Goal: Transaction & Acquisition: Register for event/course

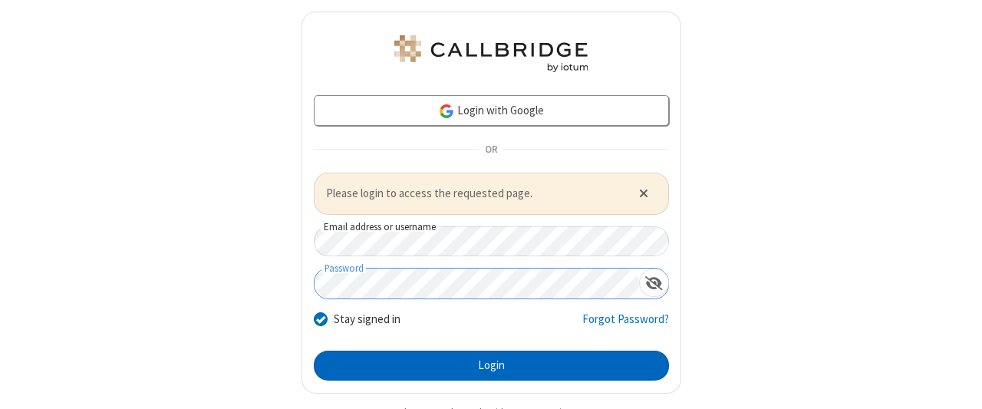
click at [485, 364] on button "Login" at bounding box center [491, 366] width 355 height 31
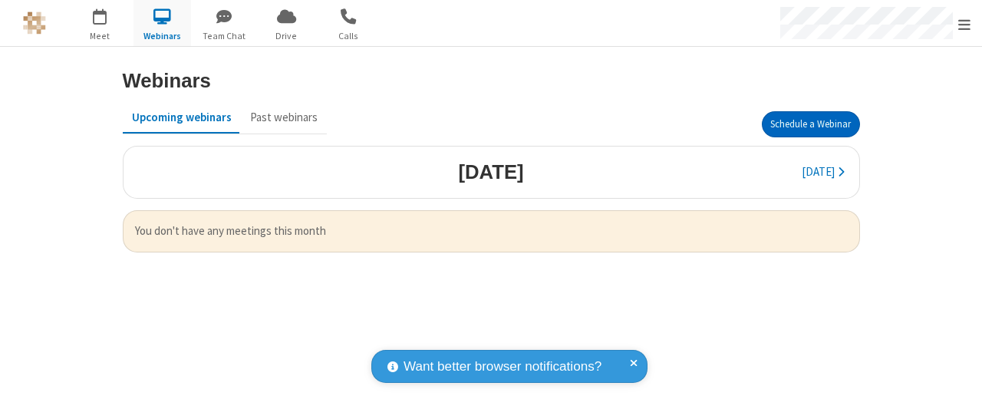
click at [810, 124] on button "Schedule a Webinar" at bounding box center [811, 124] width 98 height 26
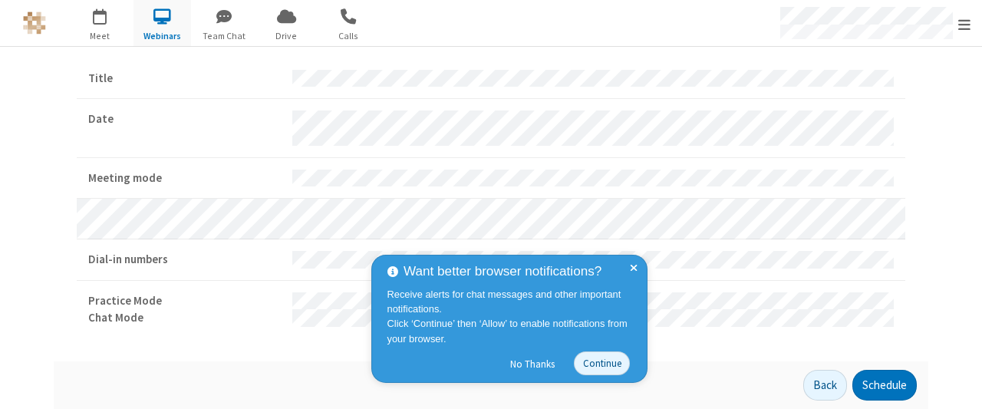
scroll to position [47, 0]
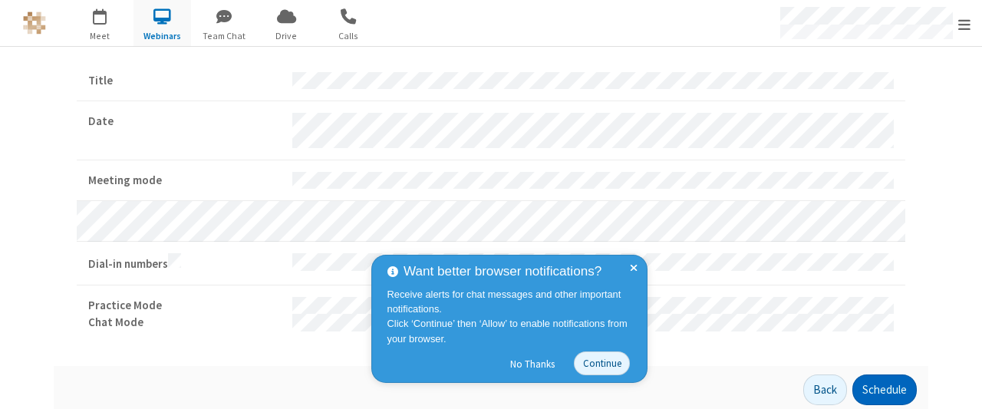
click at [879, 385] on button "Schedule" at bounding box center [884, 389] width 64 height 31
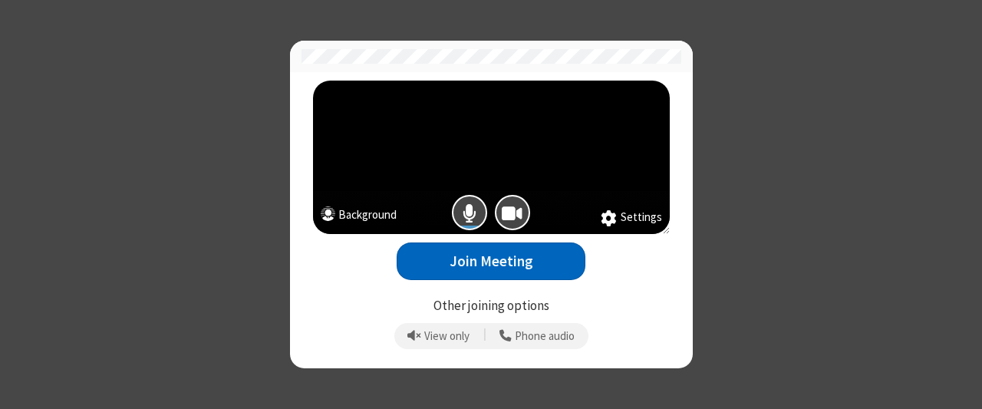
click at [491, 261] on button "Join Meeting" at bounding box center [491, 261] width 189 height 38
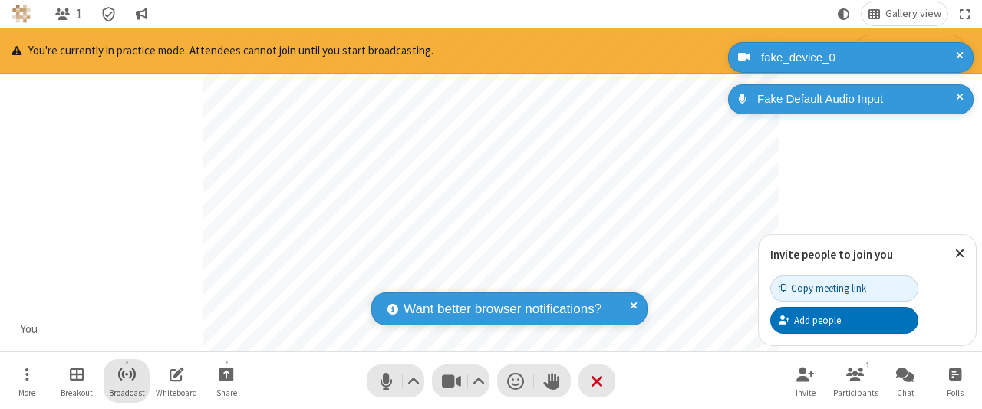
click at [126, 374] on span "Start broadcast" at bounding box center [126, 373] width 19 height 19
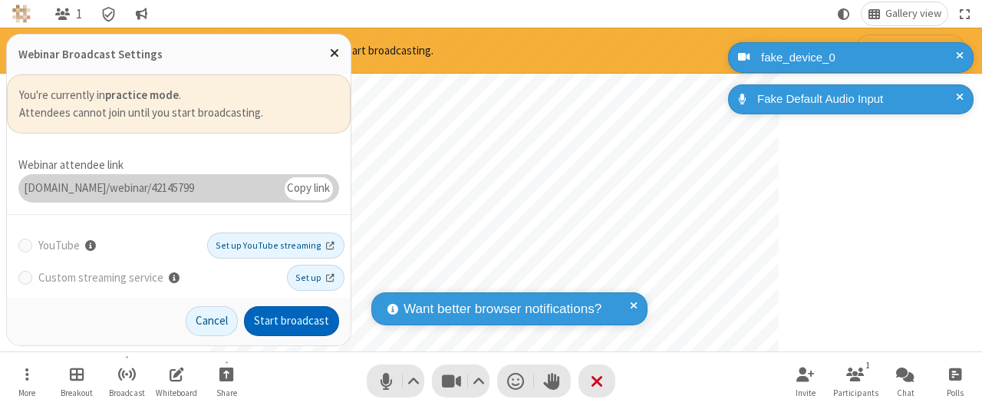
click at [292, 321] on button "Start broadcast" at bounding box center [291, 321] width 95 height 31
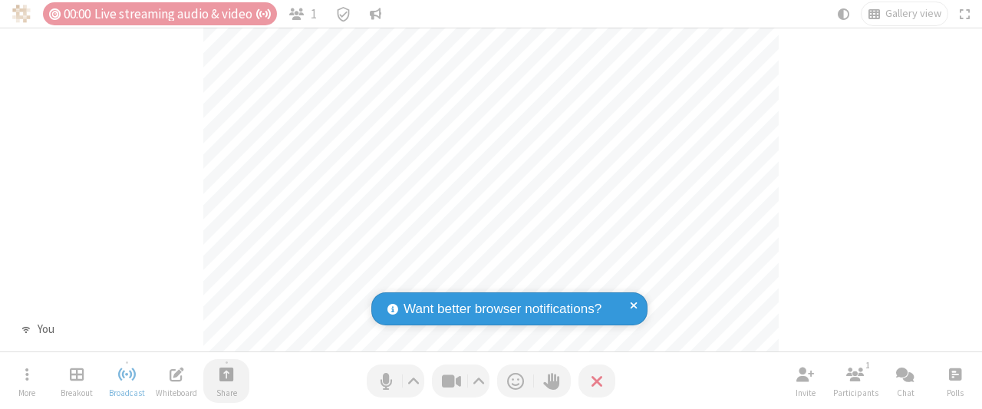
click at [226, 374] on span "Start sharing" at bounding box center [226, 373] width 15 height 19
